Goal: Task Accomplishment & Management: Complete application form

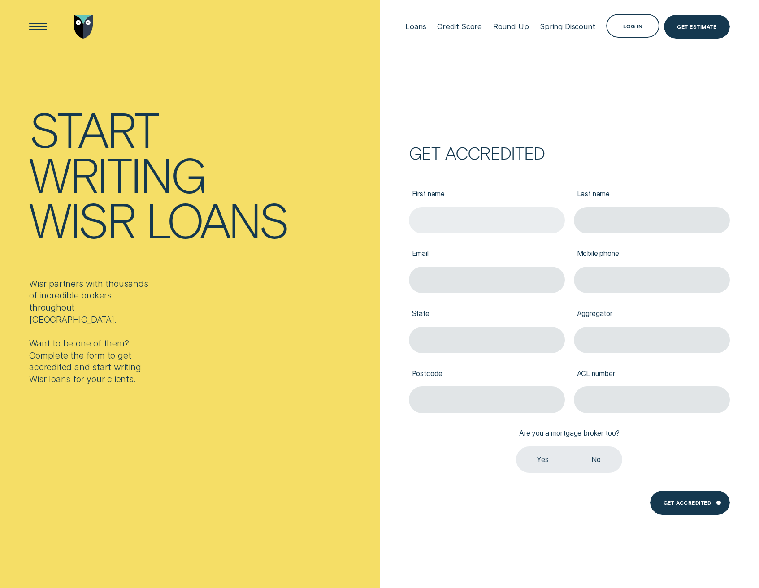
click at [474, 222] on input "First name" at bounding box center [487, 220] width 156 height 26
type input "[PERSON_NAME]"
type input "0424979664"
type input "SA"
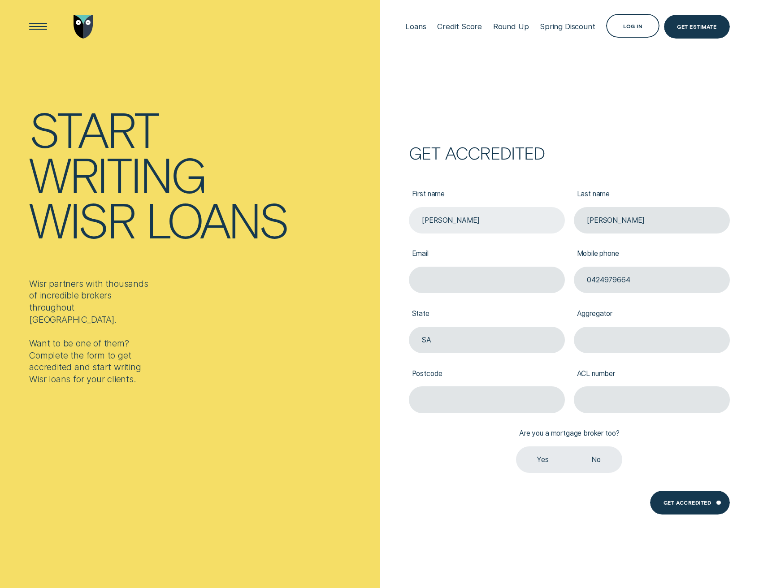
type input "5022"
click at [472, 273] on input "Email" at bounding box center [487, 280] width 156 height 26
type input "[PERSON_NAME][EMAIL_ADDRESS][PERSON_NAME][DOMAIN_NAME]"
click at [614, 333] on input "Aggregator" at bounding box center [652, 340] width 156 height 26
type input "Loan Market"
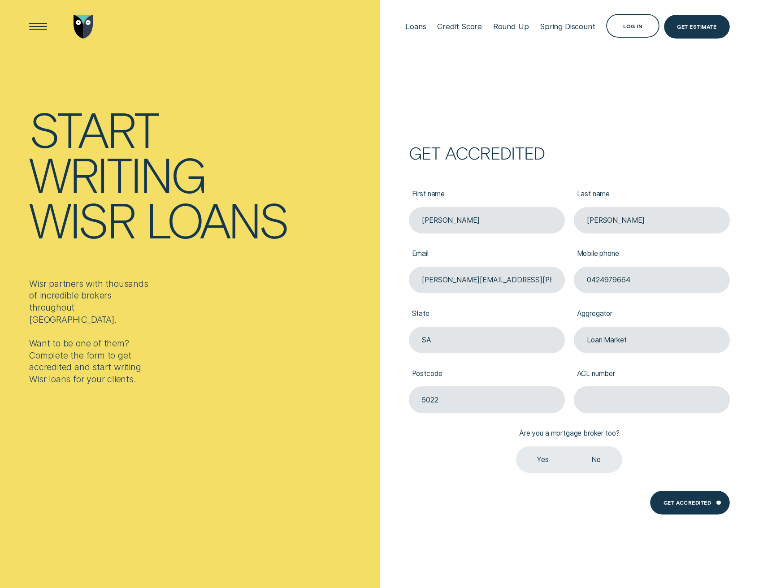
click at [540, 458] on label "Yes" at bounding box center [542, 460] width 53 height 26
click at [516, 447] on input "Yes" at bounding box center [516, 447] width 0 height 0
click at [622, 403] on input "ACL number" at bounding box center [652, 399] width 156 height 26
type input "390222"
click at [680, 502] on div "Get Accredited" at bounding box center [688, 504] width 48 height 4
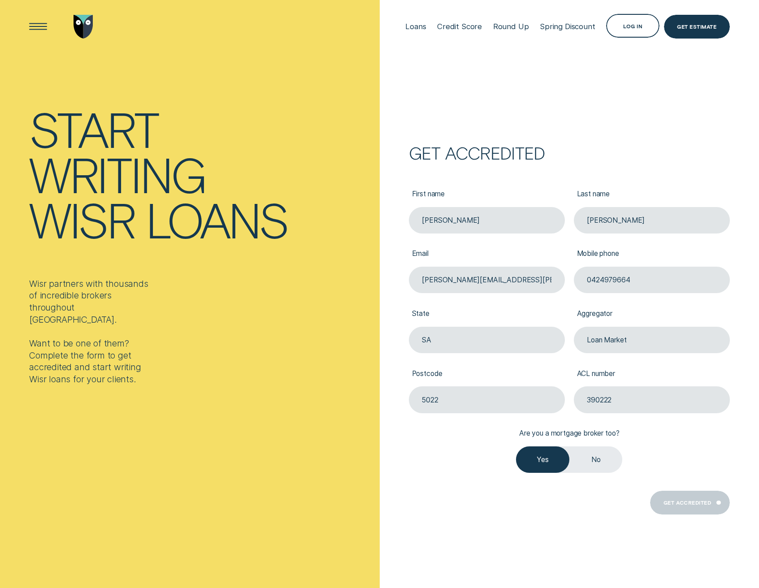
scroll to position [26, 0]
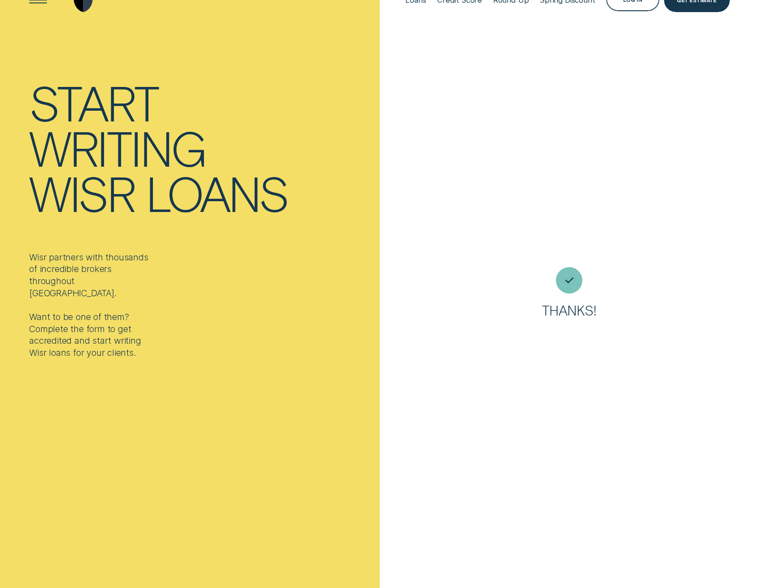
click at [575, 278] on div at bounding box center [569, 280] width 26 height 26
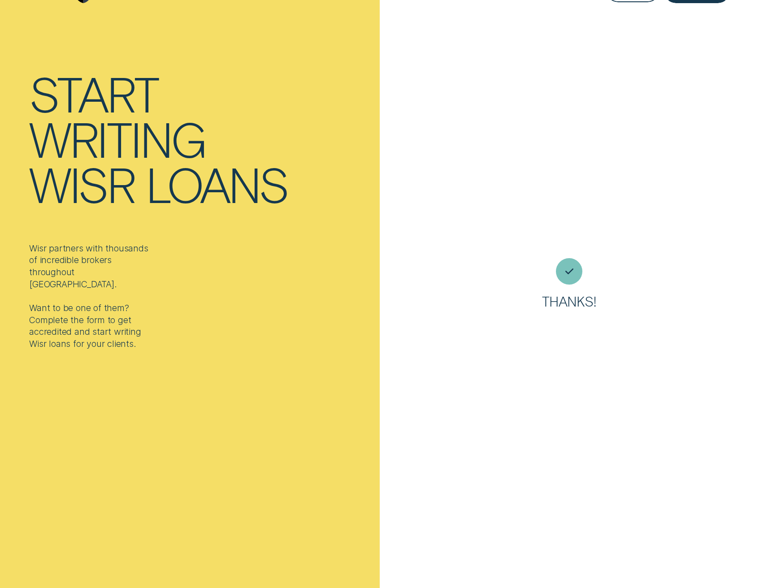
scroll to position [0, 0]
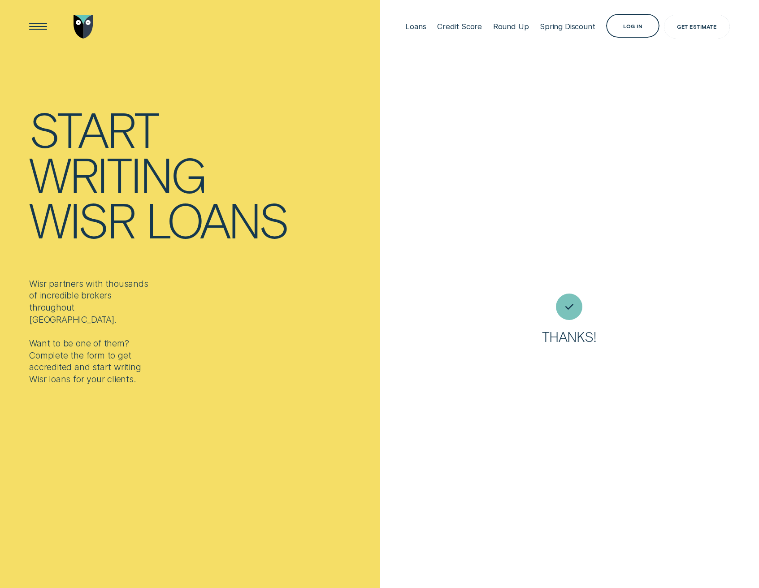
click at [682, 32] on div "Get Estimate" at bounding box center [697, 27] width 66 height 24
